Goal: Information Seeking & Learning: Learn about a topic

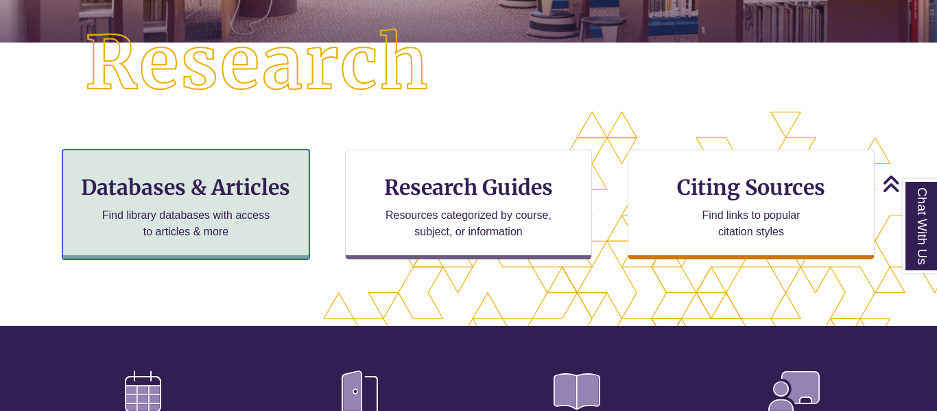
click at [211, 193] on h3 "Databases & Articles" at bounding box center [186, 187] width 224 height 26
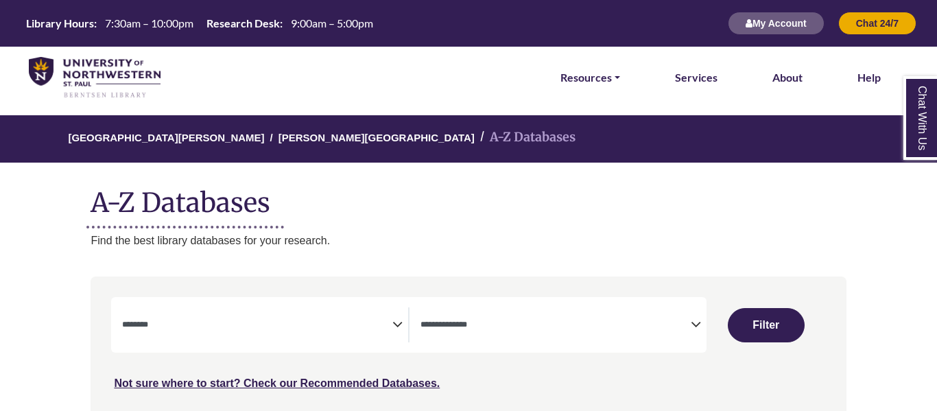
select select "Database Subject Filter"
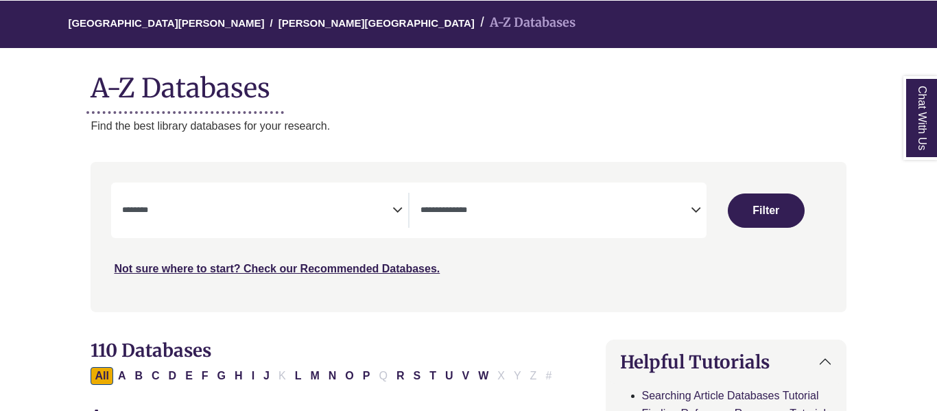
scroll to position [117, 0]
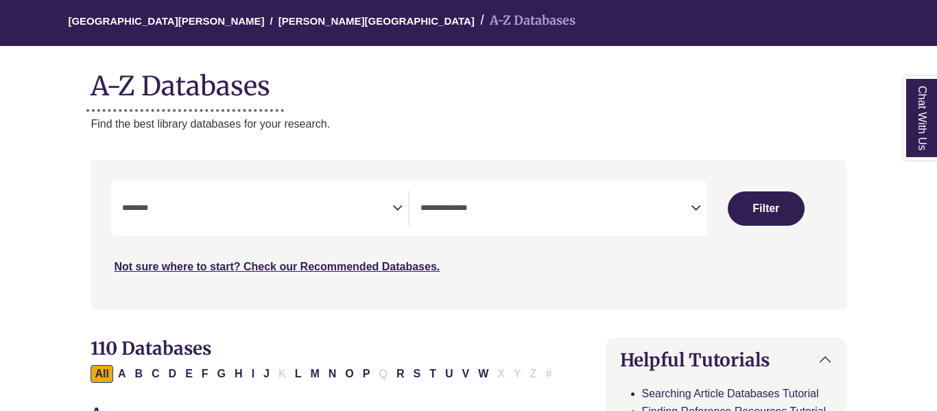
click at [320, 204] on textarea "Search" at bounding box center [257, 209] width 270 height 11
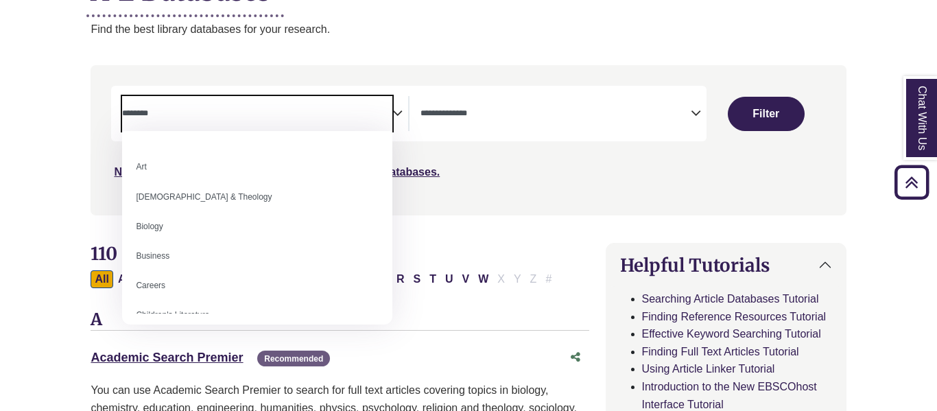
scroll to position [0, 0]
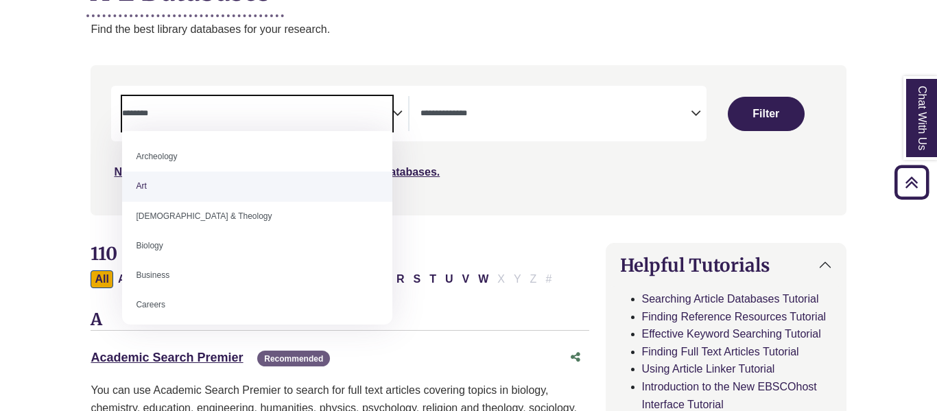
click at [481, 103] on span "Search filters" at bounding box center [556, 113] width 270 height 35
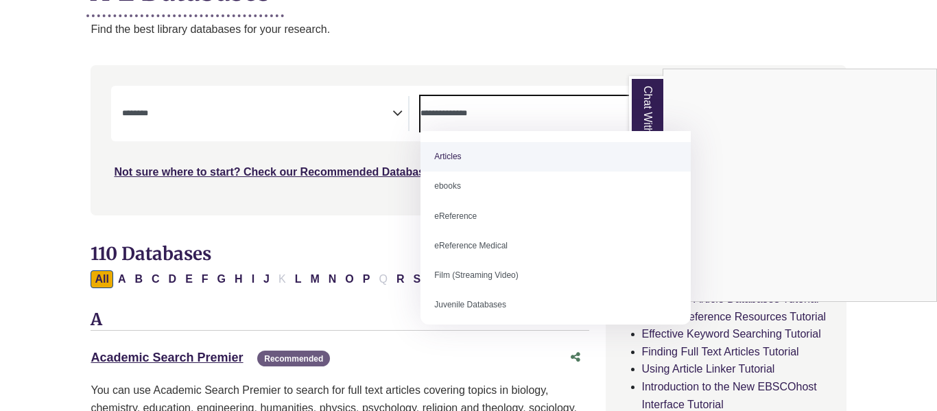
select select "*****"
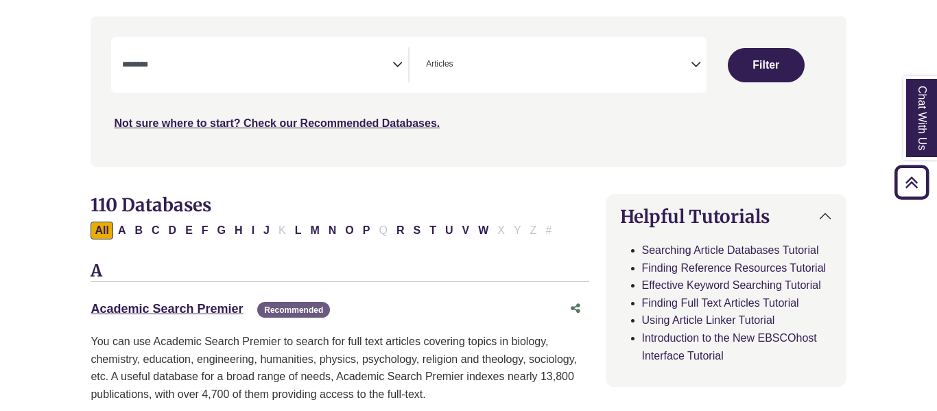
scroll to position [261, 0]
click at [765, 56] on button "Filter" at bounding box center [766, 64] width 77 height 34
select select "Database Subject Filter"
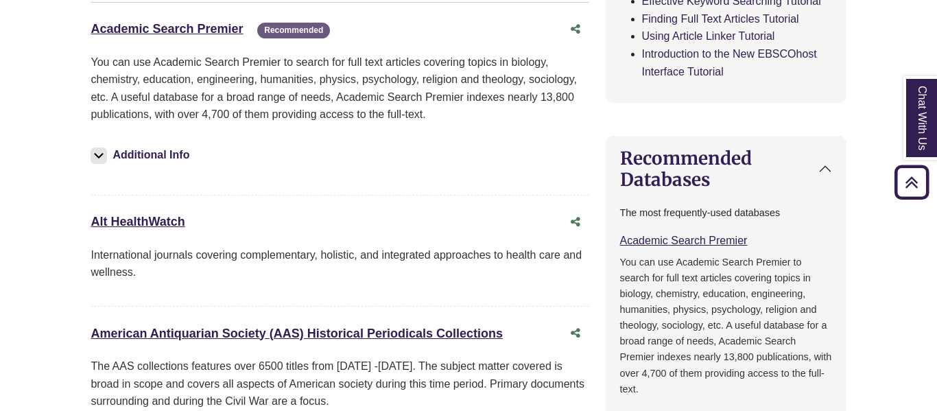
scroll to position [540, 0]
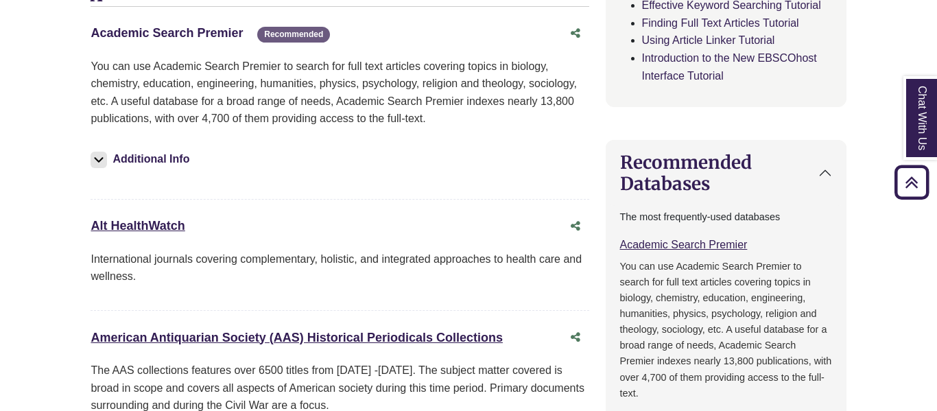
click at [209, 35] on link "Academic Search Premier This link opens in a new window" at bounding box center [167, 33] width 152 height 14
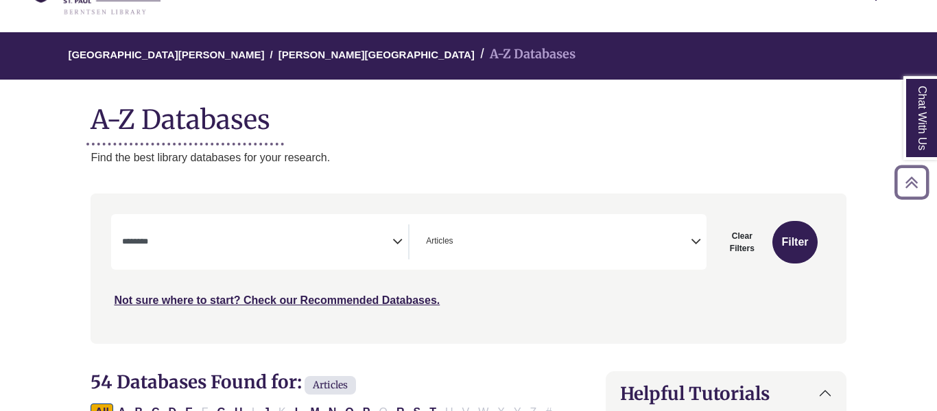
scroll to position [78, 0]
